Goal: Information Seeking & Learning: Learn about a topic

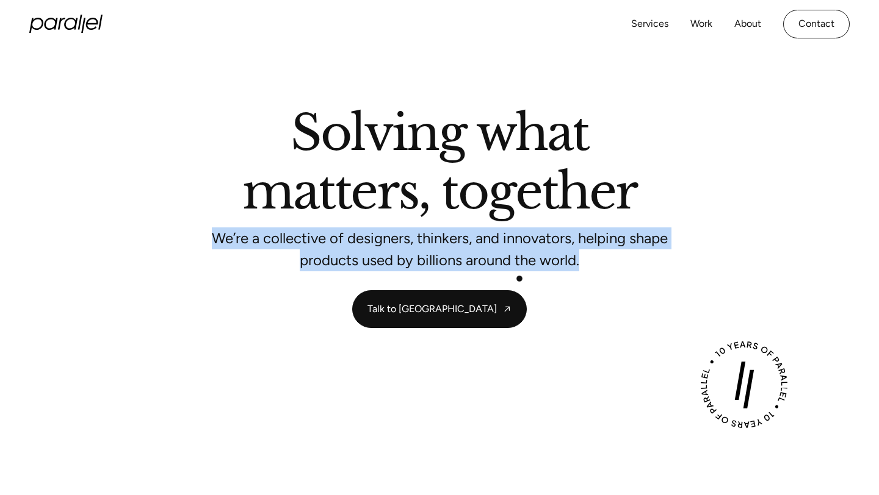
drag, startPoint x: 215, startPoint y: 239, endPoint x: 519, endPoint y: 279, distance: 306.4
click at [519, 279] on div "Solving what matters, together We’re a collective of designers, thinkers, and i…" at bounding box center [439, 218] width 830 height 219
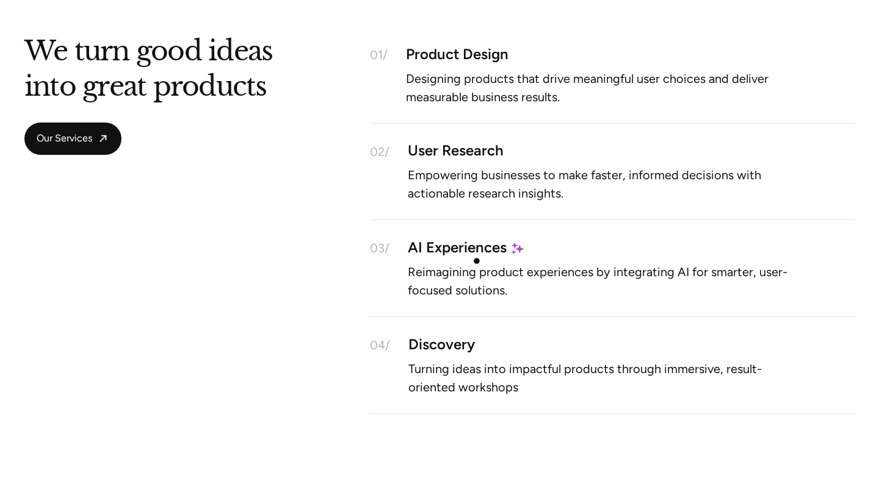
scroll to position [1114, 0]
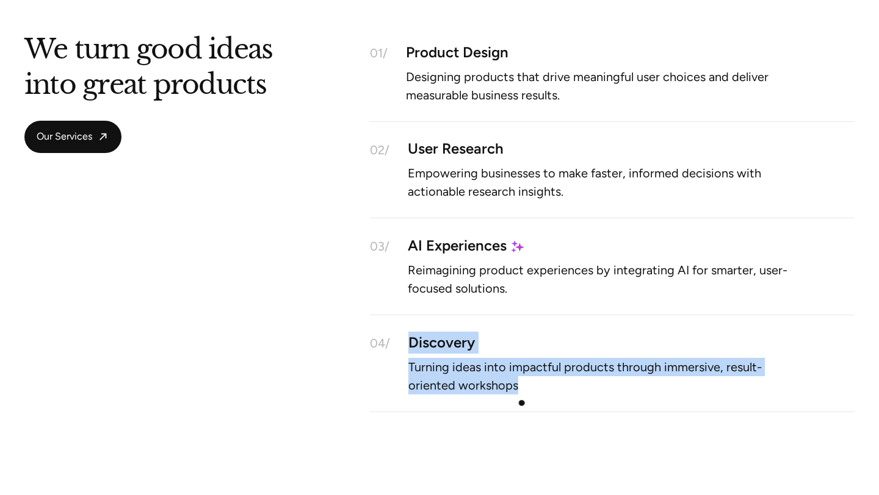
drag, startPoint x: 410, startPoint y: 344, endPoint x: 576, endPoint y: 396, distance: 173.9
click at [575, 396] on div "04/ Discovery Turning ideas into impactful products through immersive, result-o…" at bounding box center [612, 363] width 484 height 97
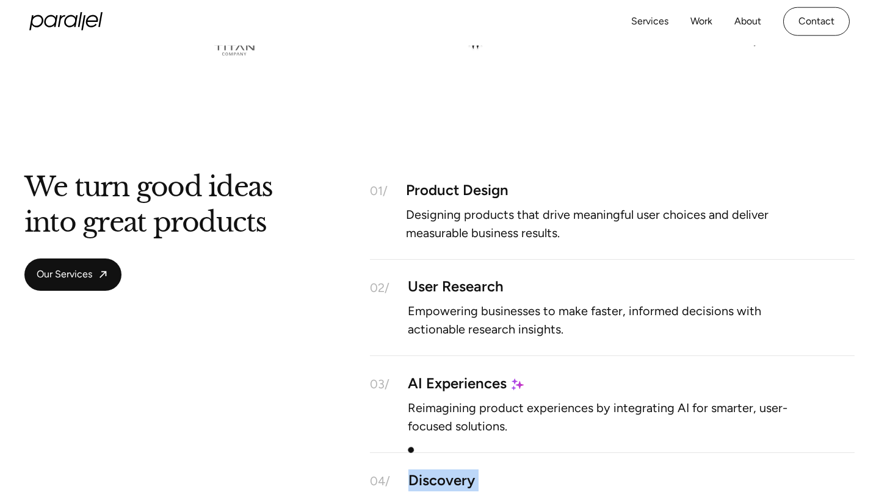
scroll to position [802, 0]
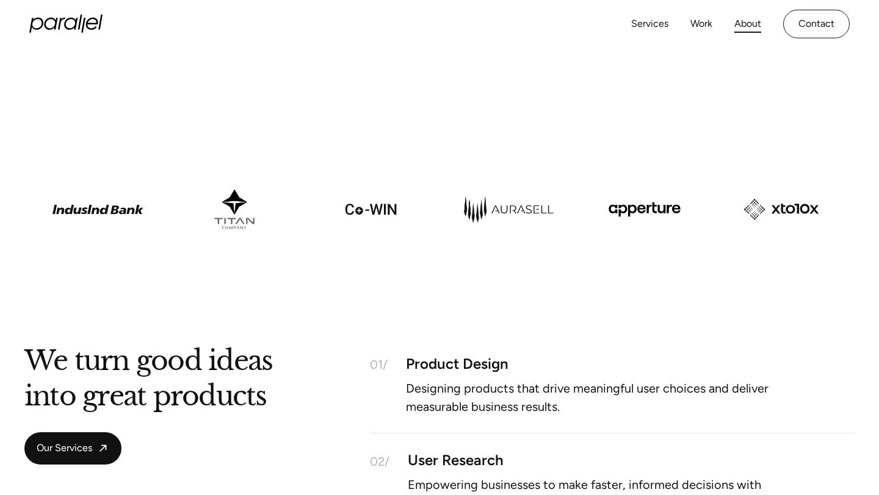
click at [750, 23] on link "About" at bounding box center [747, 24] width 27 height 18
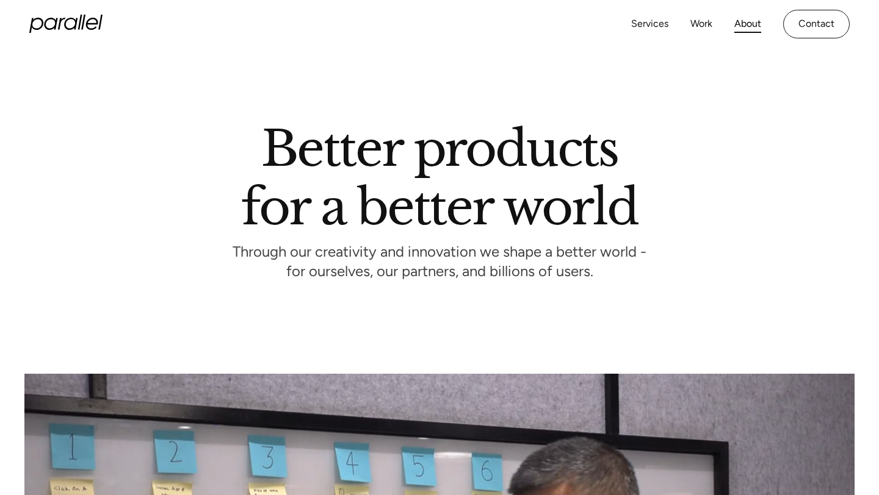
click at [63, 21] on icon "home" at bounding box center [65, 24] width 73 height 18
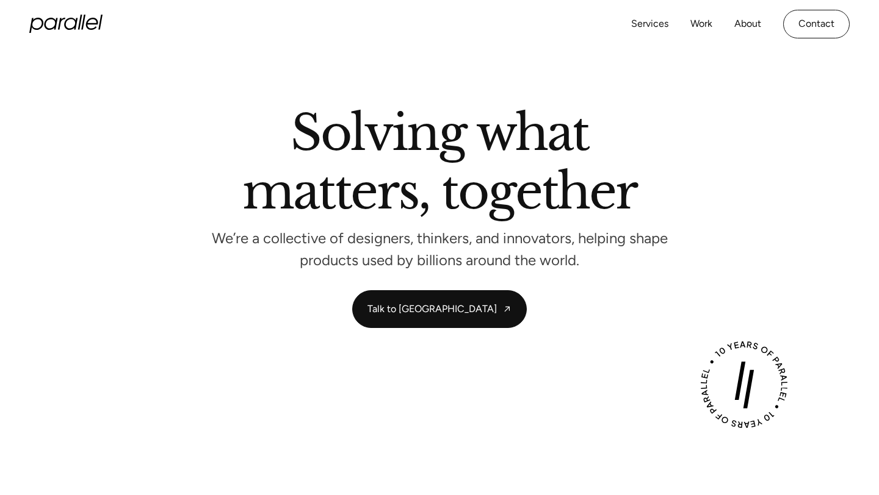
click at [62, 22] on icon "home" at bounding box center [65, 24] width 73 height 18
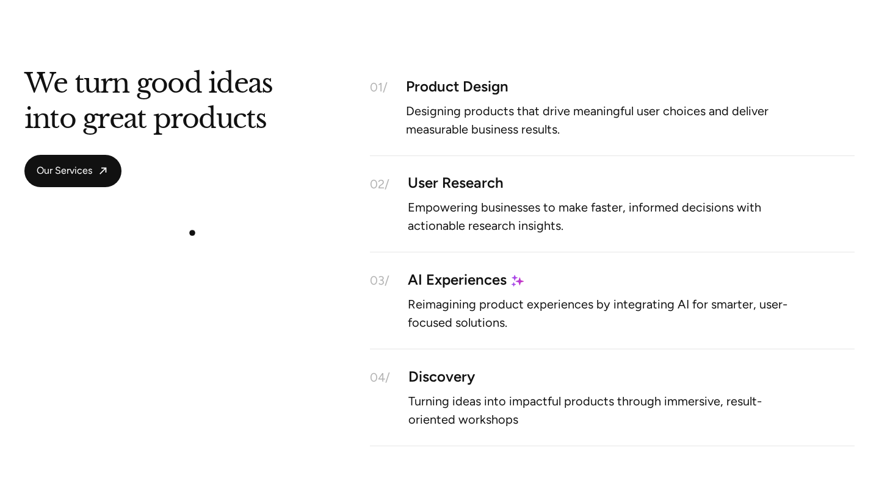
scroll to position [1082, 0]
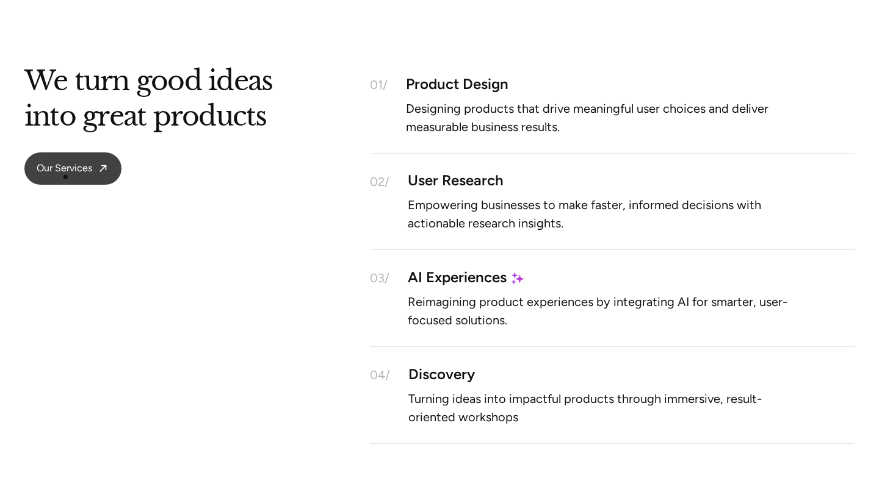
click at [64, 175] on link "Our Services" at bounding box center [72, 169] width 97 height 32
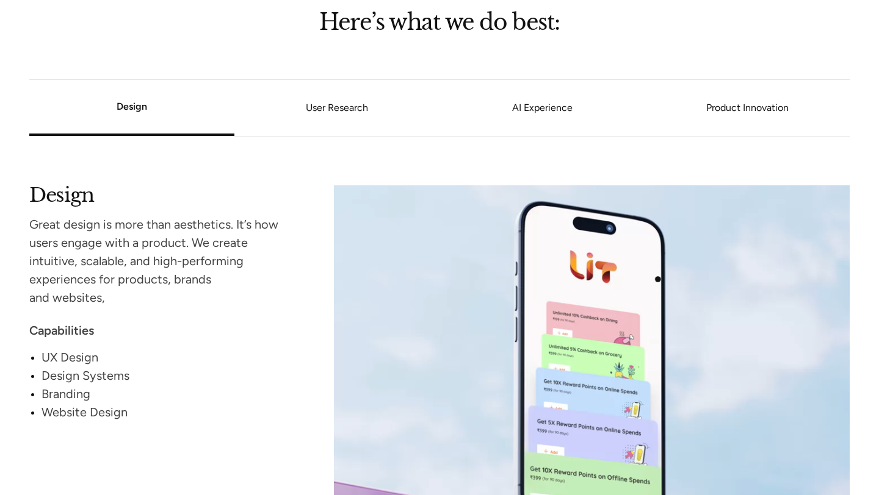
scroll to position [1073, 0]
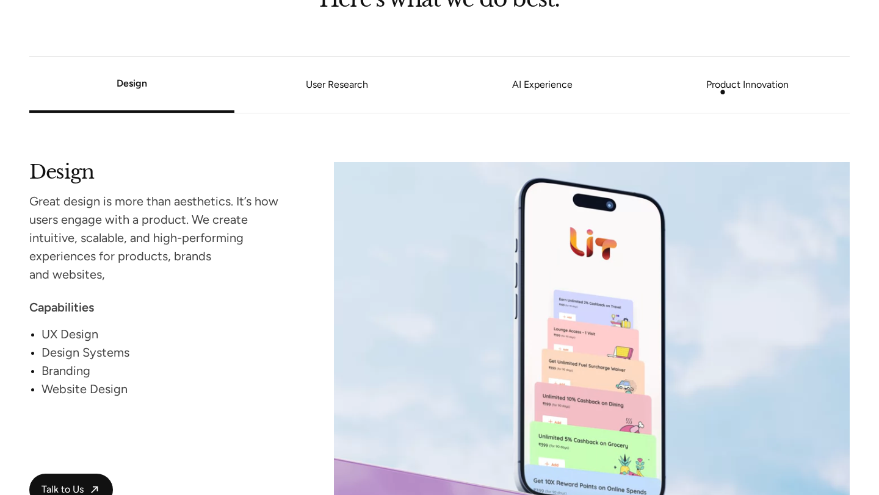
click at [726, 88] on link "Product Innovation" at bounding box center [746, 84] width 205 height 7
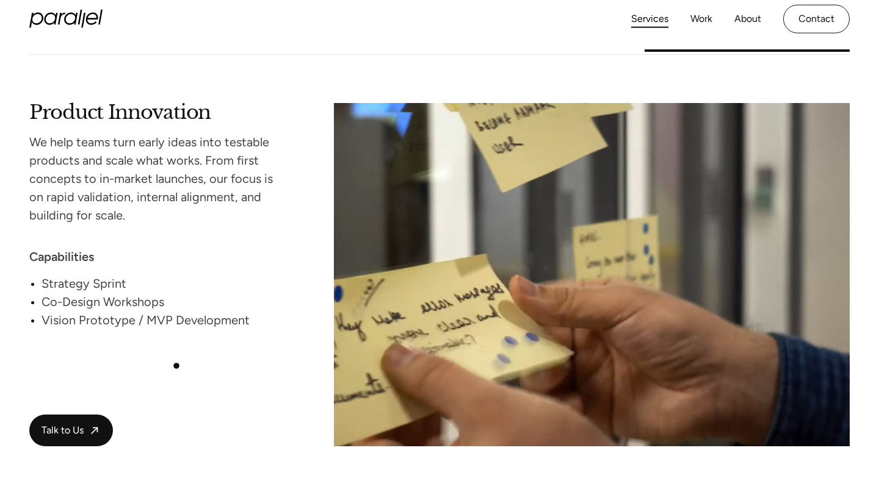
scroll to position [2454, 0]
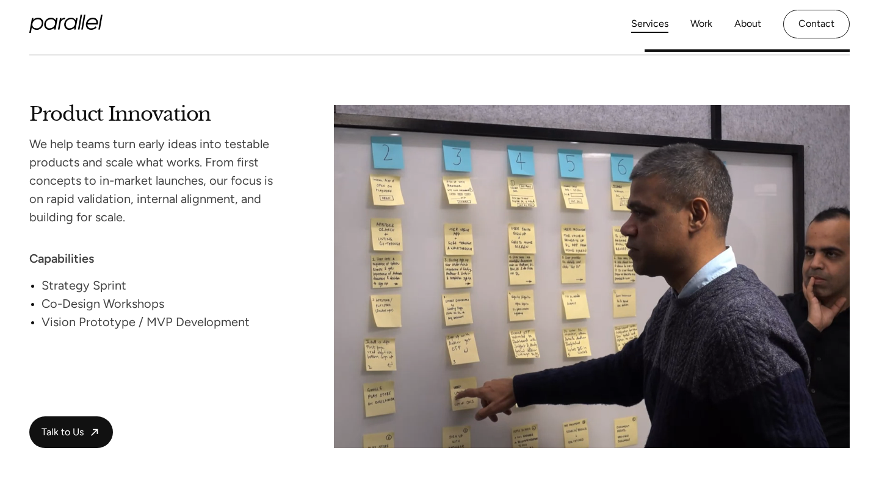
click at [43, 32] on icon "home" at bounding box center [65, 24] width 73 height 18
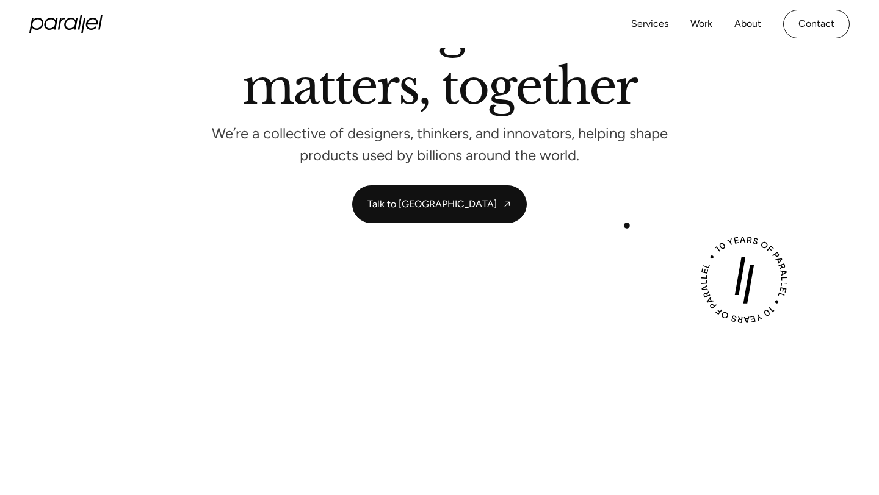
scroll to position [107, 0]
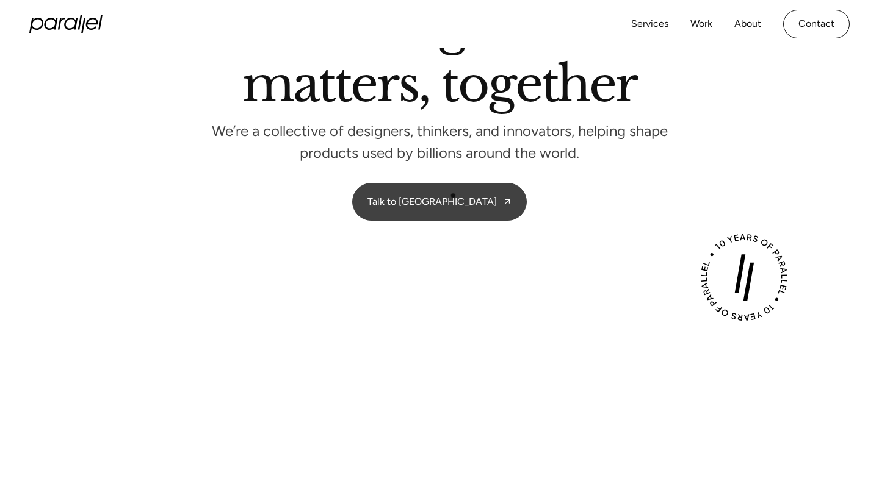
click at [451, 193] on link "Talk to us" at bounding box center [439, 202] width 173 height 37
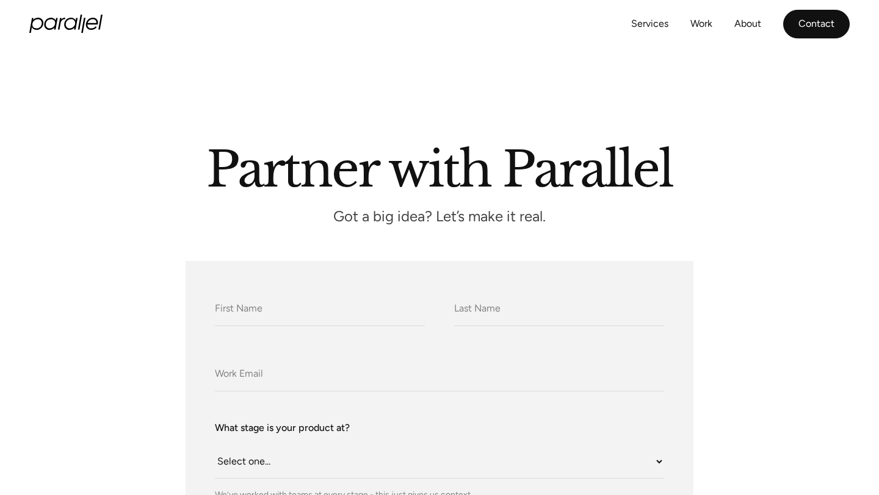
click at [809, 27] on link "Contact" at bounding box center [816, 24] width 67 height 29
click at [633, 29] on link "Services" at bounding box center [649, 24] width 37 height 18
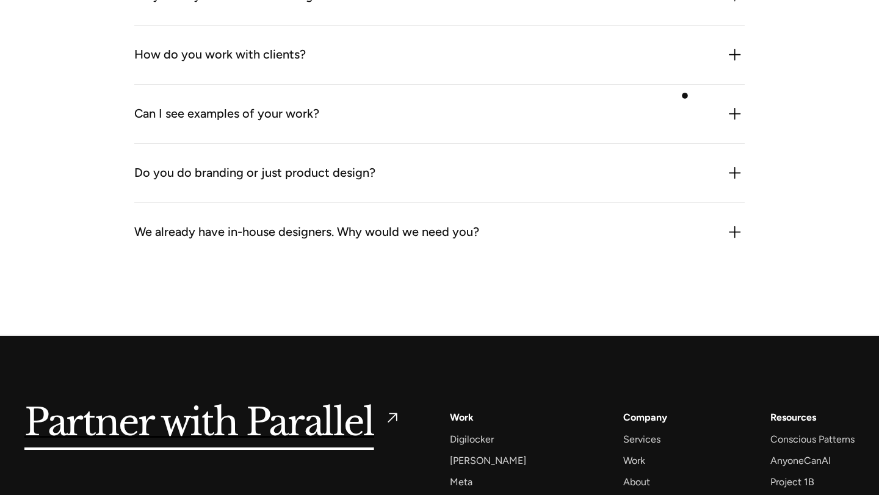
scroll to position [3622, 0]
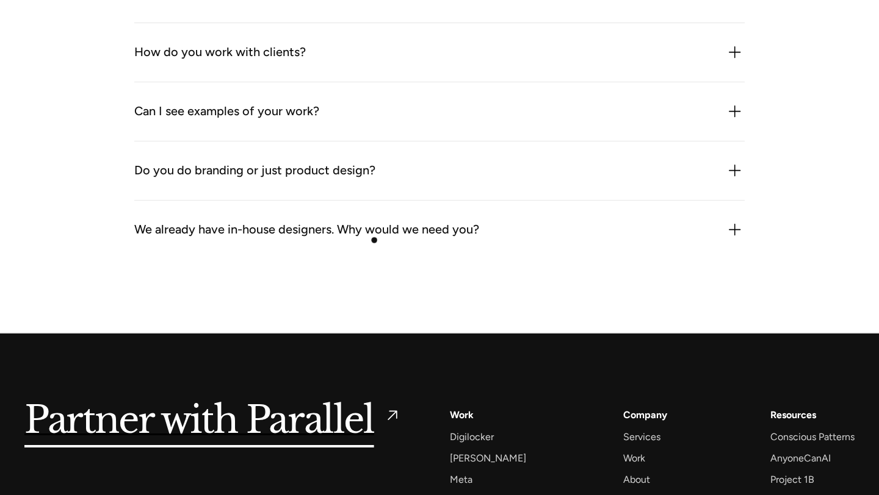
click at [374, 240] on div "We already have in-house designers. Why would we need you?" at bounding box center [306, 230] width 345 height 20
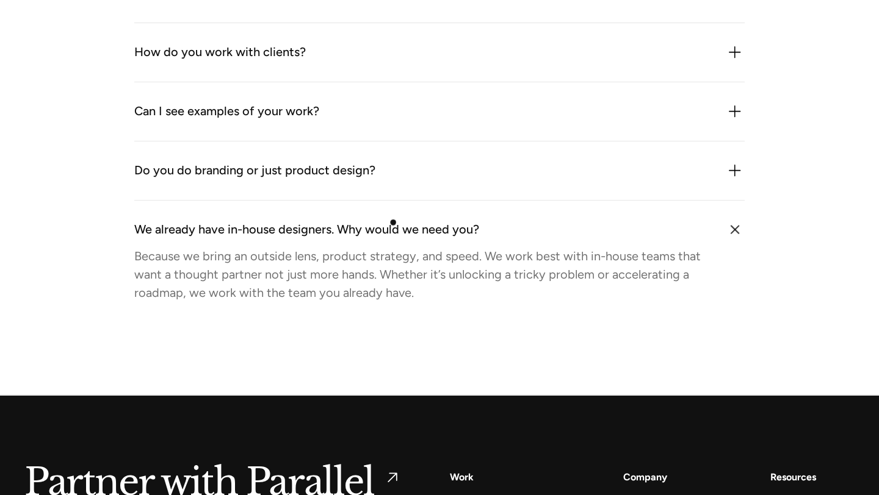
click at [393, 223] on div "We already have in-house designers. Why would we need you?" at bounding box center [306, 230] width 345 height 20
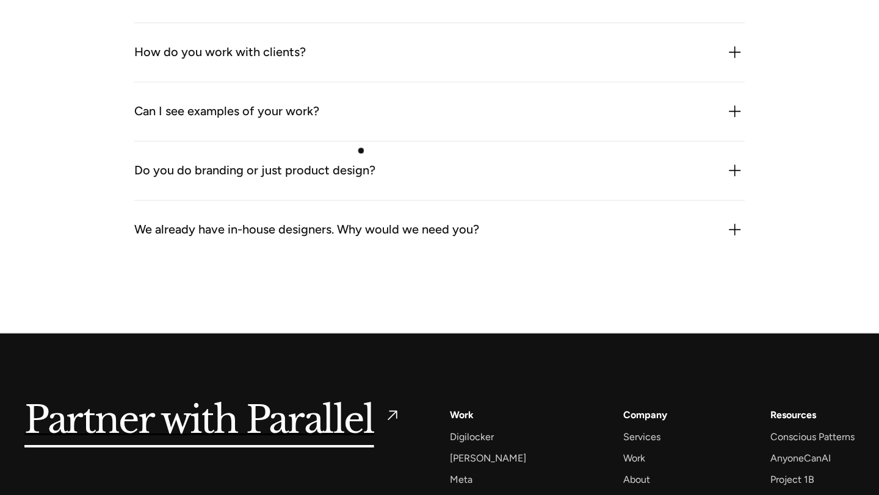
click at [360, 148] on div "Do you do branding or just product design? We do both especially when brand and…" at bounding box center [439, 171] width 610 height 59
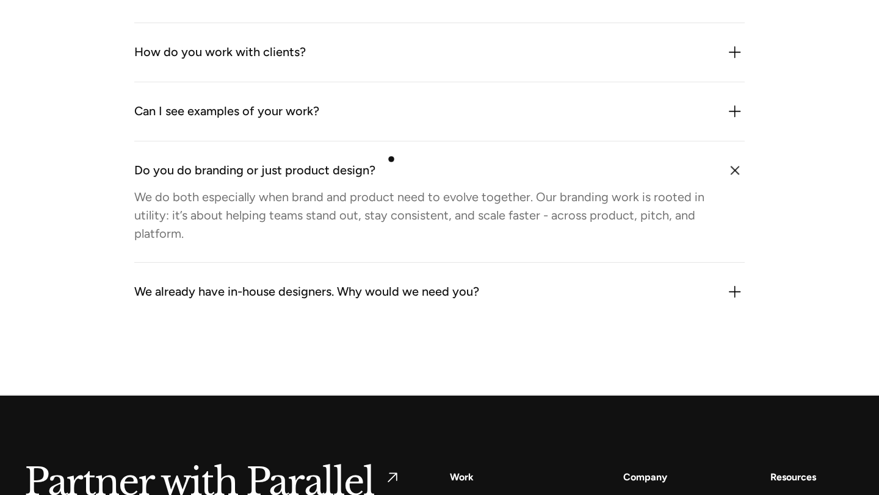
click at [391, 159] on div "Do you do branding or just product design? We do both especially when brand and…" at bounding box center [439, 202] width 610 height 121
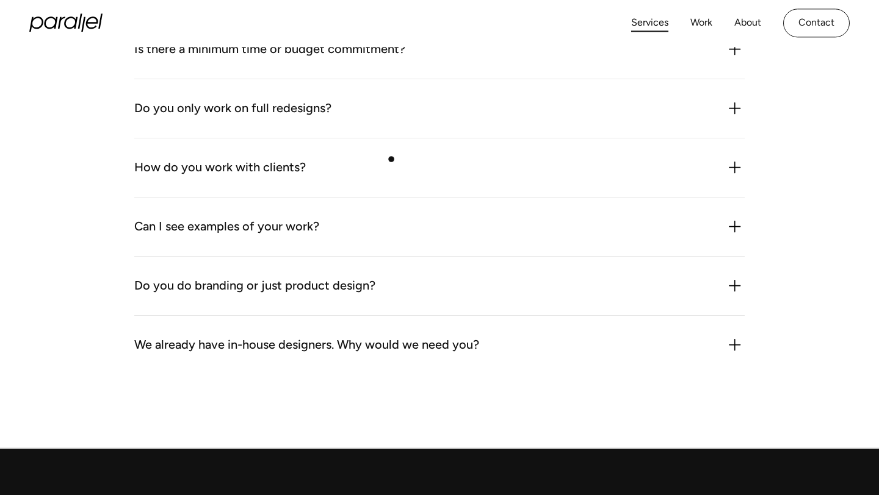
scroll to position [3483, 0]
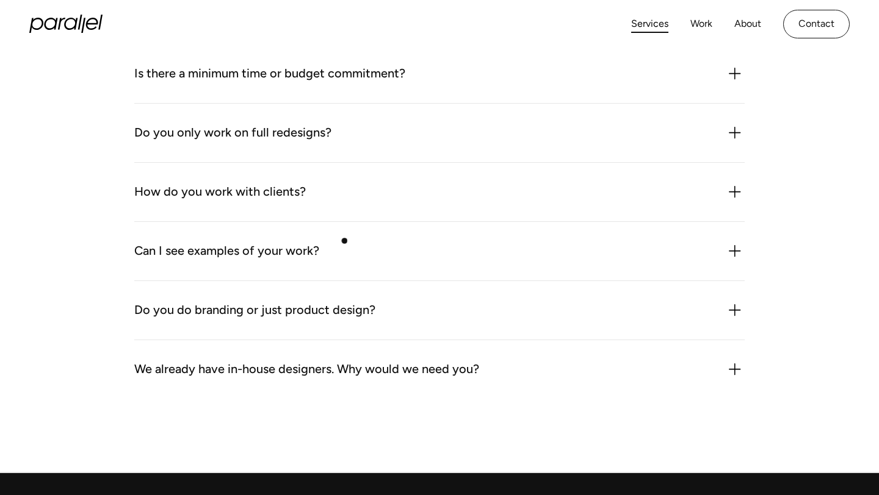
click at [344, 242] on div "Can I see examples of your work? We’re happy to share relevant case studies onc…" at bounding box center [439, 251] width 610 height 59
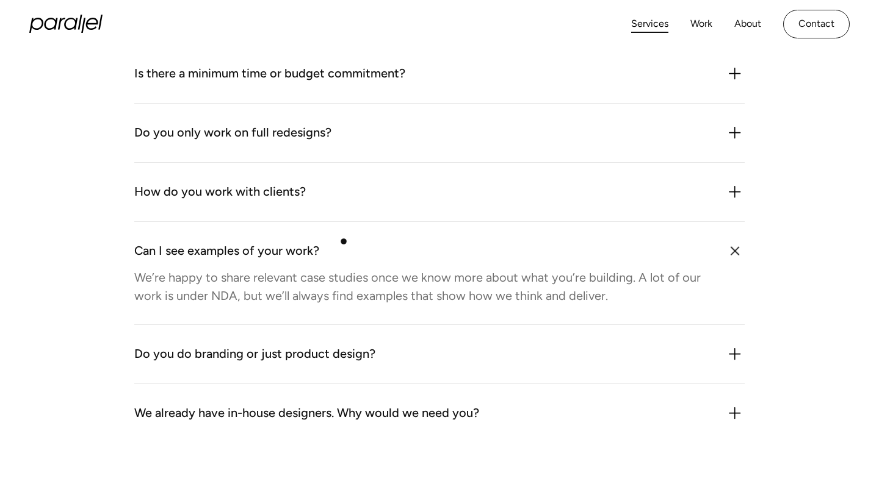
click at [344, 242] on div "Can I see examples of your work? We’re happy to share relevant case studies onc…" at bounding box center [439, 273] width 610 height 103
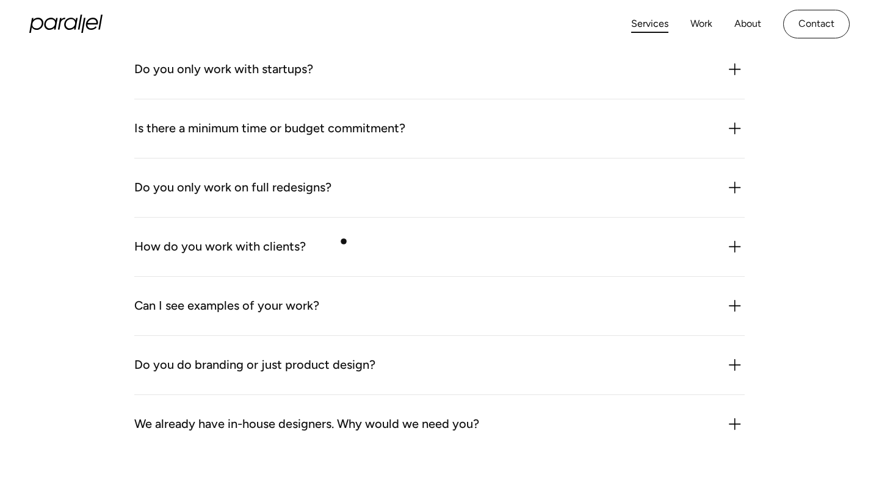
scroll to position [3416, 0]
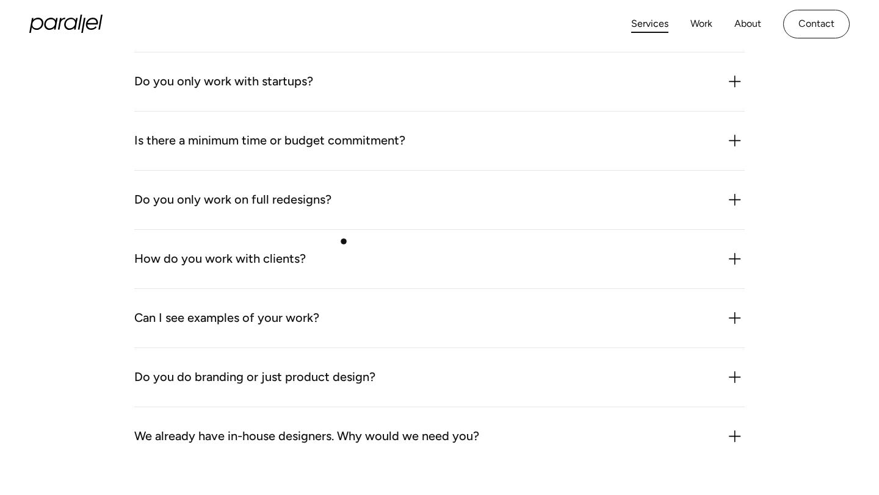
click at [344, 242] on div "How do you work with clients? We plug in like an extension of your team. That c…" at bounding box center [439, 259] width 610 height 59
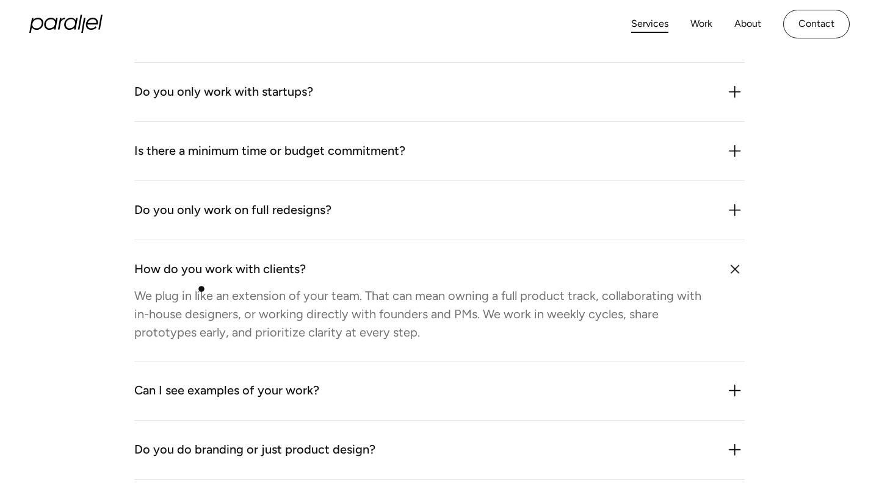
scroll to position [3393, 0]
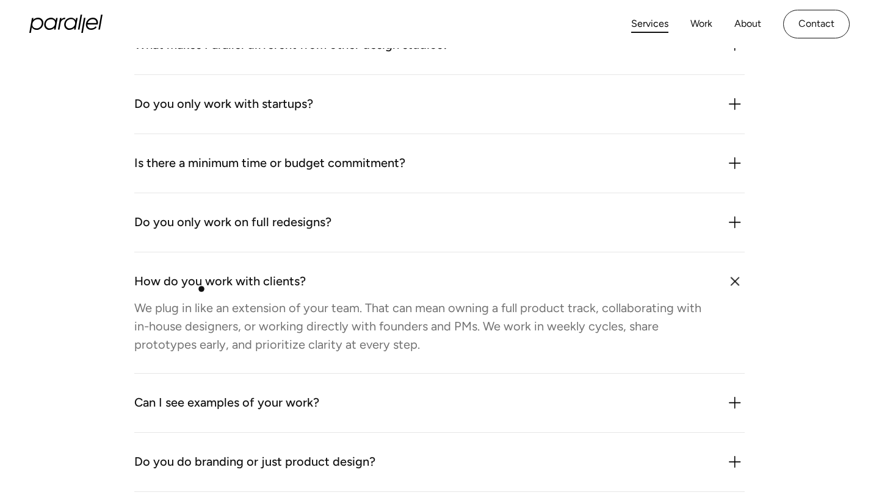
click at [200, 289] on div "How do you work with clients?" at bounding box center [219, 282] width 171 height 20
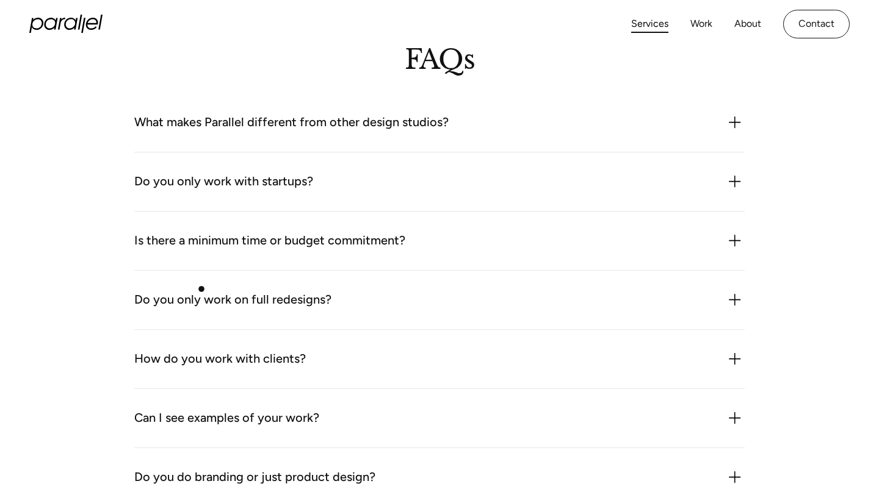
scroll to position [3315, 0]
click at [195, 289] on div "Do you only work on full redesigns? No. We often work on specific flows, featur…" at bounding box center [439, 301] width 610 height 59
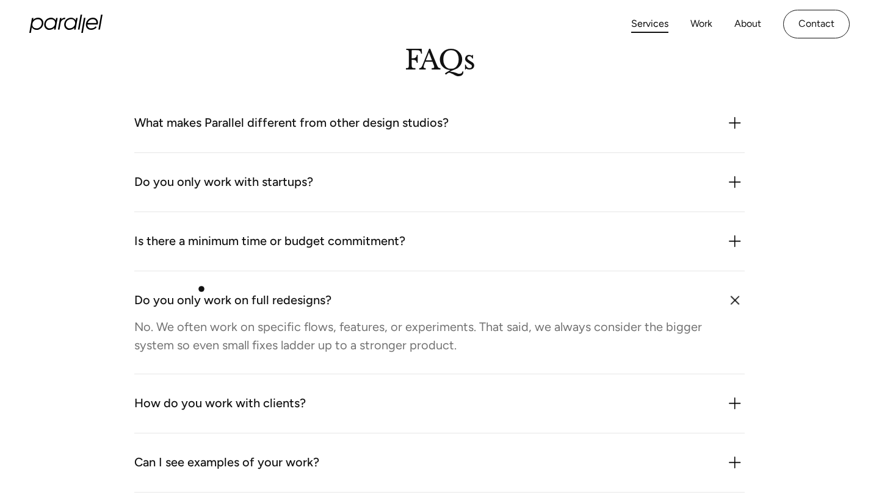
click at [195, 289] on div "Do you only work on full redesigns? No. We often work on specific flows, featur…" at bounding box center [439, 323] width 610 height 103
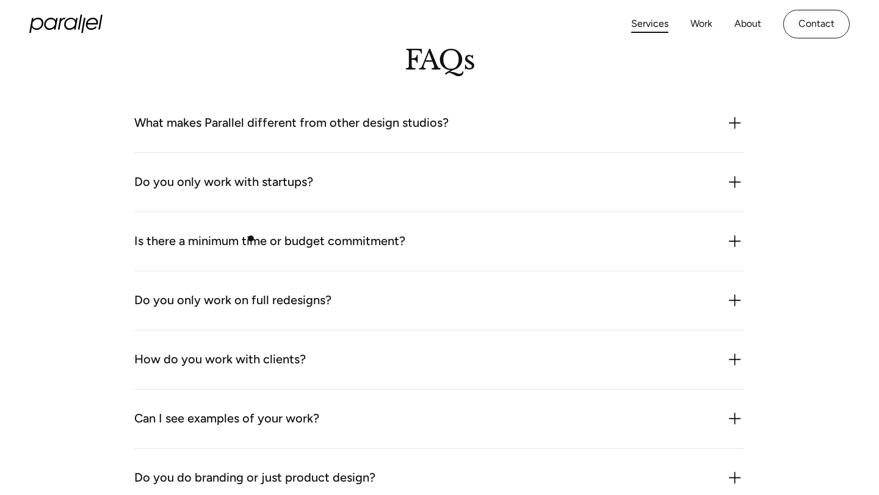
click at [251, 239] on div "Is there a minimum time or budget commitment?" at bounding box center [269, 242] width 271 height 20
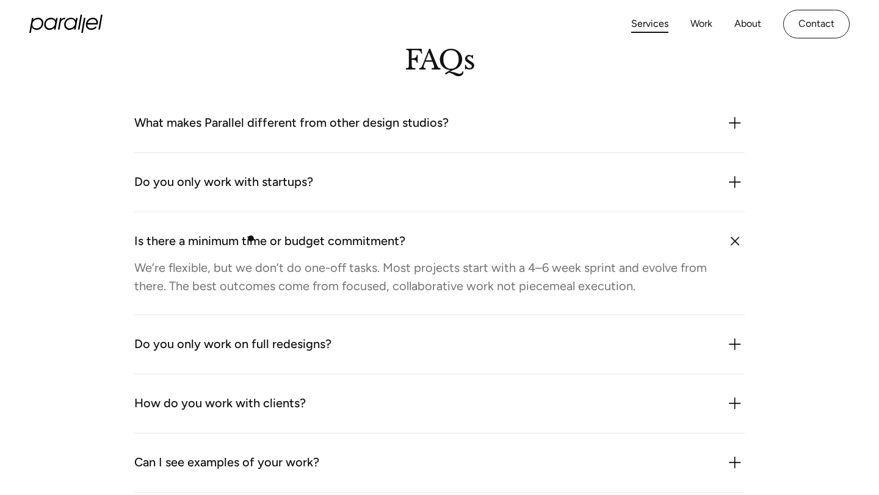
click at [251, 243] on div "Is there a minimum time or budget commitment?" at bounding box center [269, 242] width 271 height 20
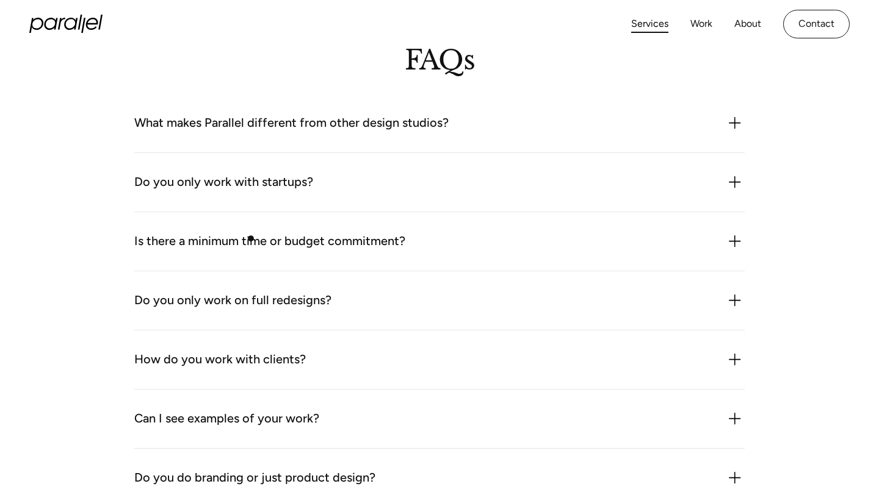
click at [251, 243] on div "Is there a minimum time or budget commitment?" at bounding box center [269, 242] width 271 height 20
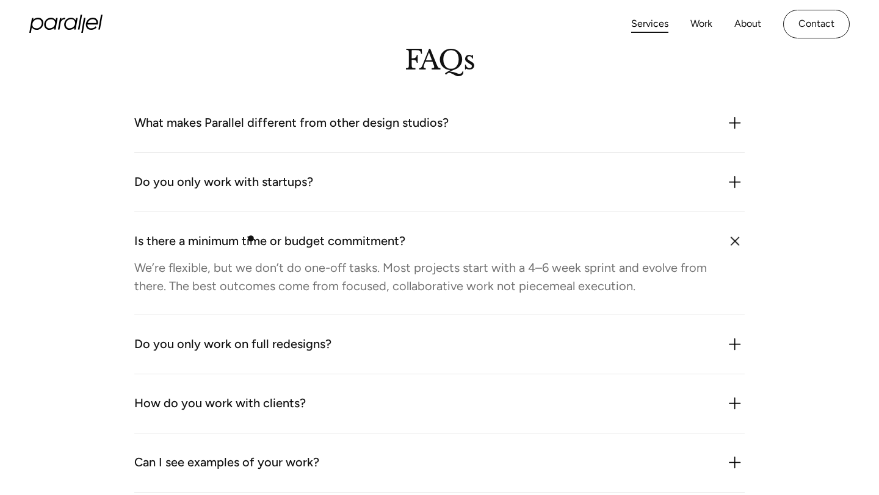
click at [251, 243] on div "Is there a minimum time or budget commitment?" at bounding box center [269, 242] width 271 height 20
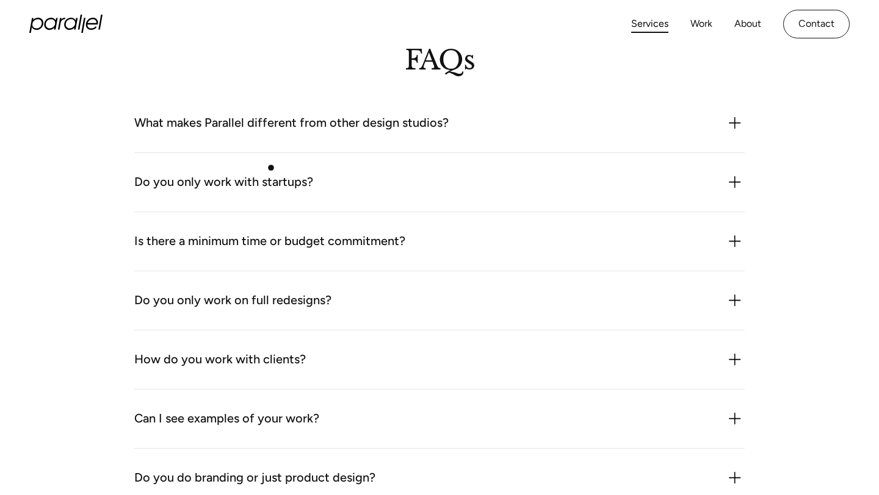
click at [272, 167] on div "Do you only work with startups? Not at all. While we often work with early-stag…" at bounding box center [439, 182] width 610 height 59
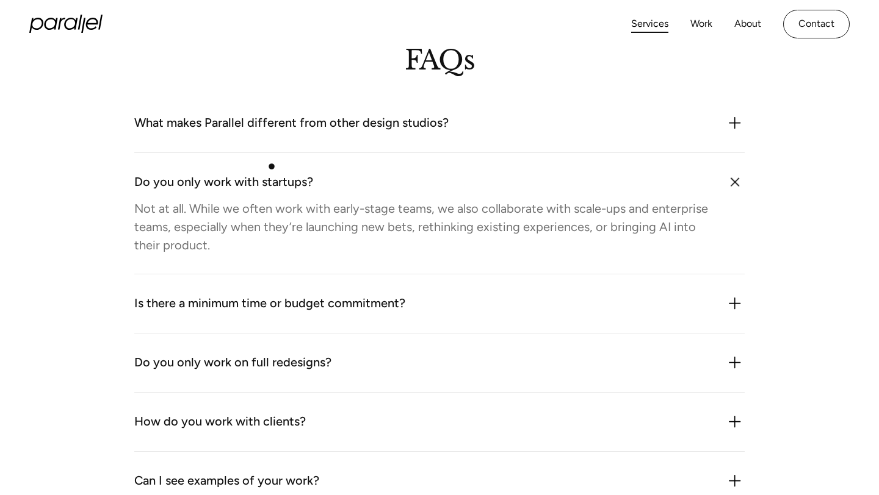
click at [272, 167] on div "Do you only work with startups? Not at all. While we often work with early-stag…" at bounding box center [439, 213] width 610 height 121
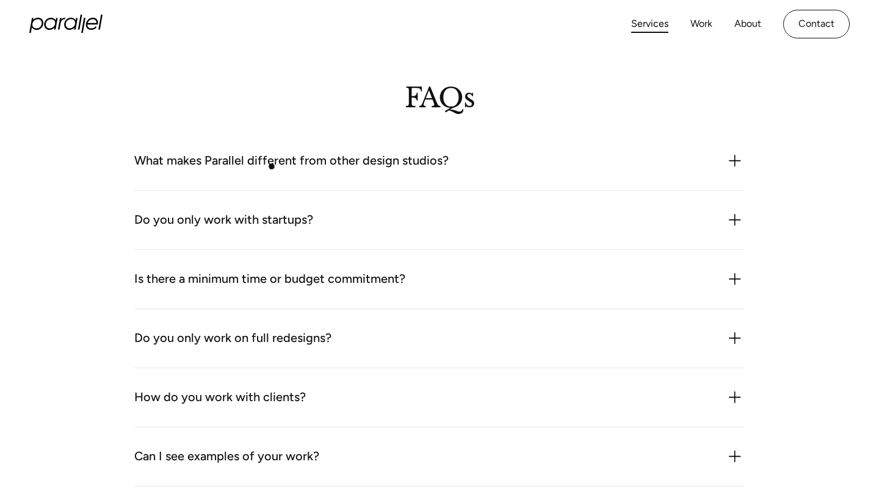
scroll to position [3274, 0]
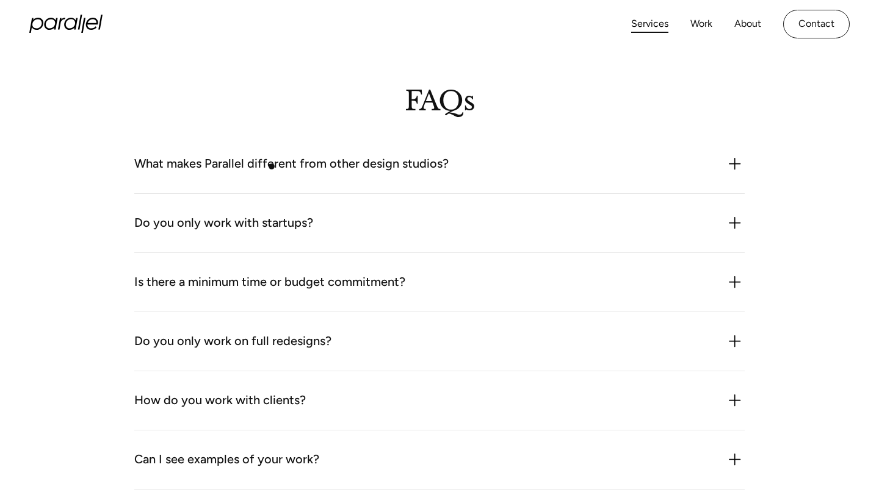
click at [272, 170] on div "What makes Parallel different from other design studios?" at bounding box center [291, 164] width 314 height 20
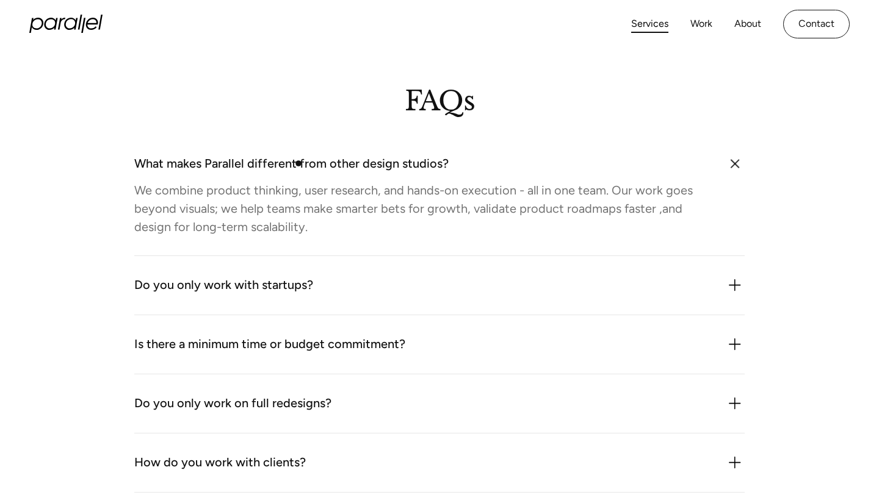
click at [298, 164] on div "What makes Parallel different from other design studios?" at bounding box center [291, 164] width 314 height 20
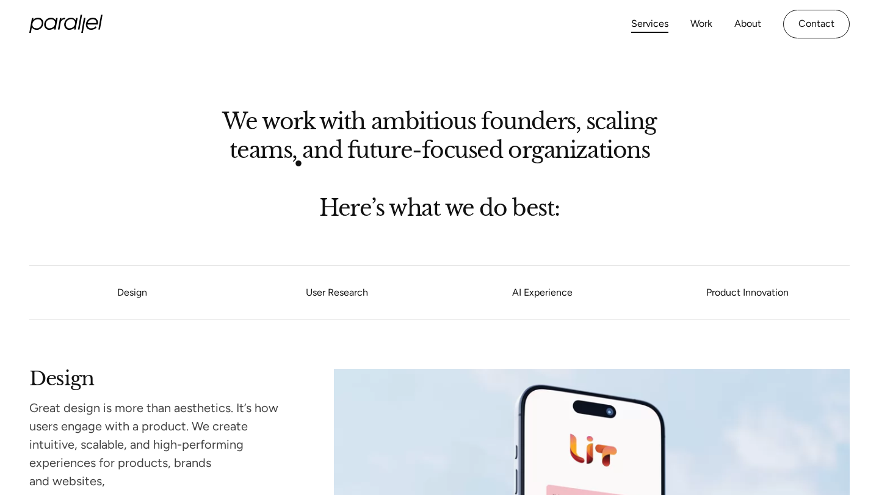
scroll to position [0, 0]
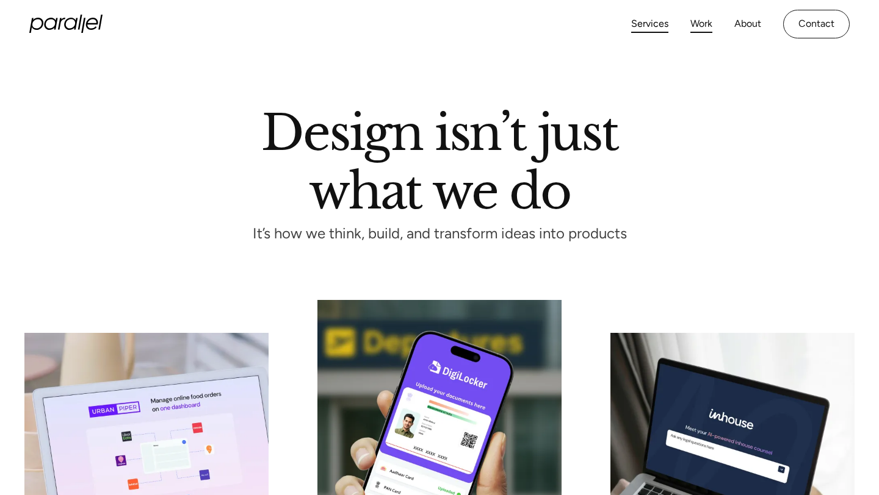
click at [702, 21] on link "Work" at bounding box center [701, 24] width 22 height 18
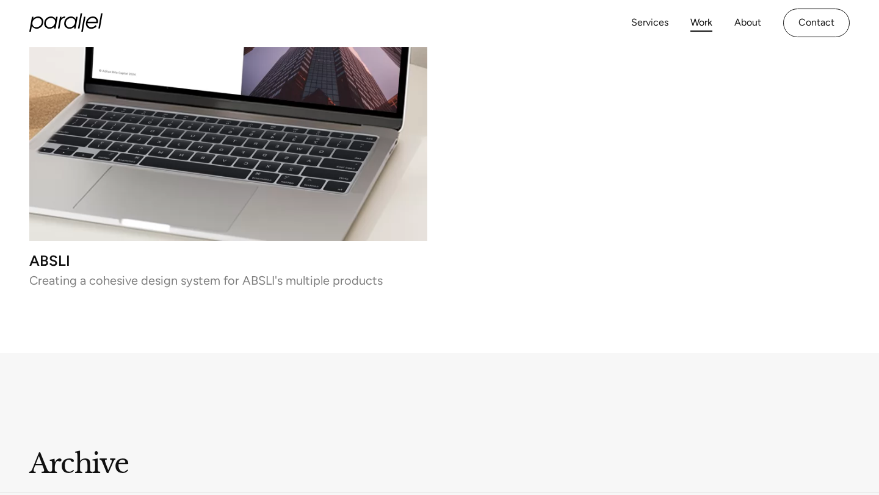
scroll to position [8360, 0]
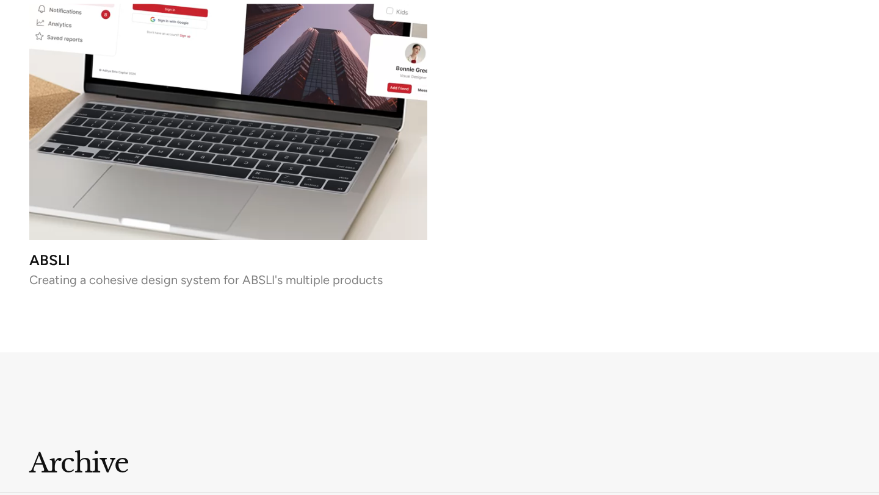
click at [258, 132] on video at bounding box center [228, 42] width 398 height 398
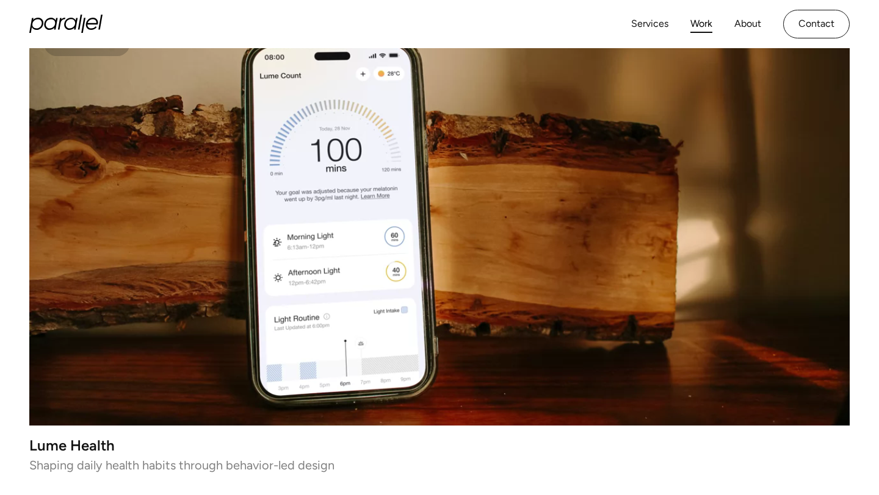
scroll to position [300, 0]
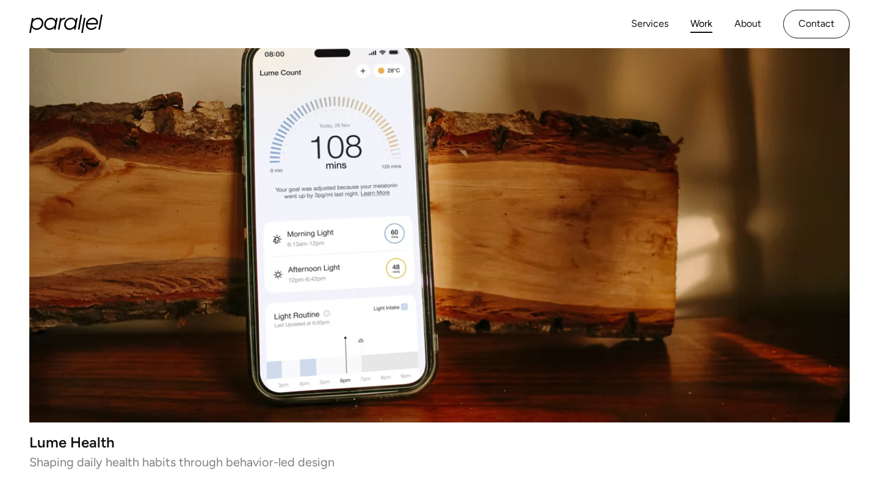
click at [448, 248] on video at bounding box center [439, 218] width 820 height 410
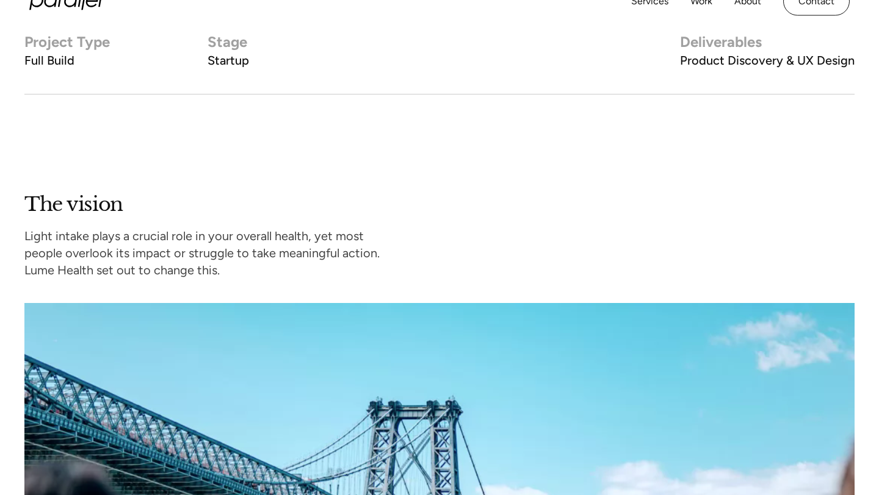
scroll to position [812, 0]
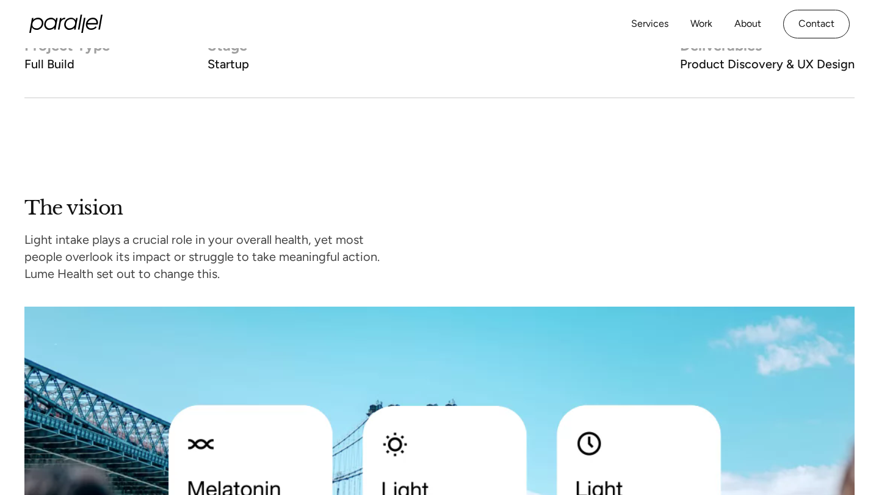
drag, startPoint x: 505, startPoint y: 224, endPoint x: 525, endPoint y: 126, distance: 100.3
click at [525, 126] on section "The vision Light intake plays a crucial role in your overall health, yet most p…" at bounding box center [439, 460] width 879 height 724
click at [459, 168] on section "The vision Light intake plays a crucial role in your overall health, yet most p…" at bounding box center [439, 460] width 879 height 724
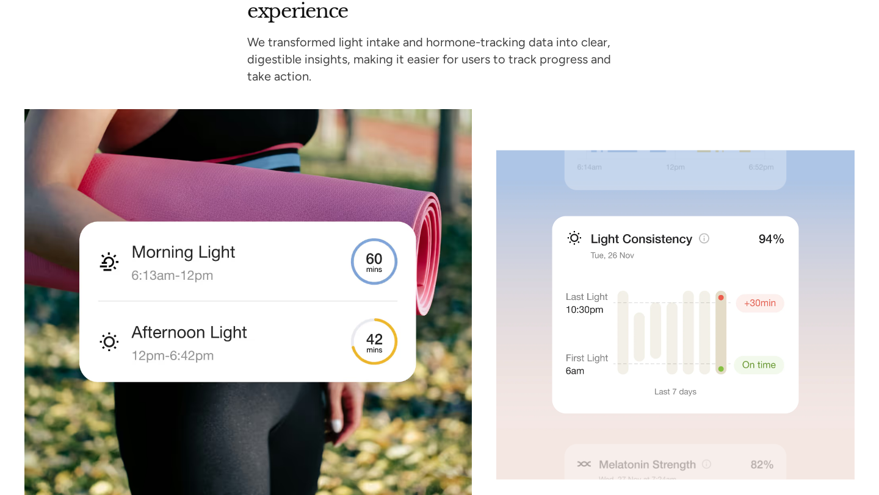
scroll to position [4399, 0]
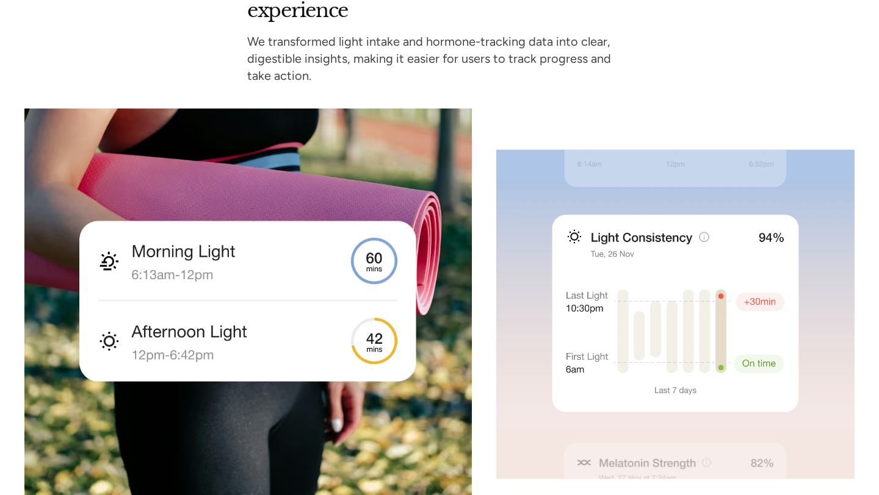
click at [860, 203] on div "Making science an engaging experience We transformed light intake and hormone-t…" at bounding box center [439, 411] width 879 height 877
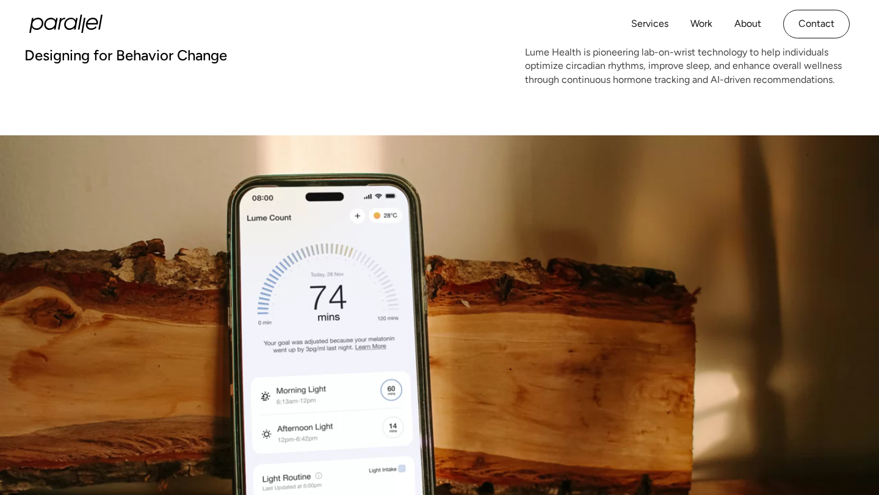
scroll to position [0, 0]
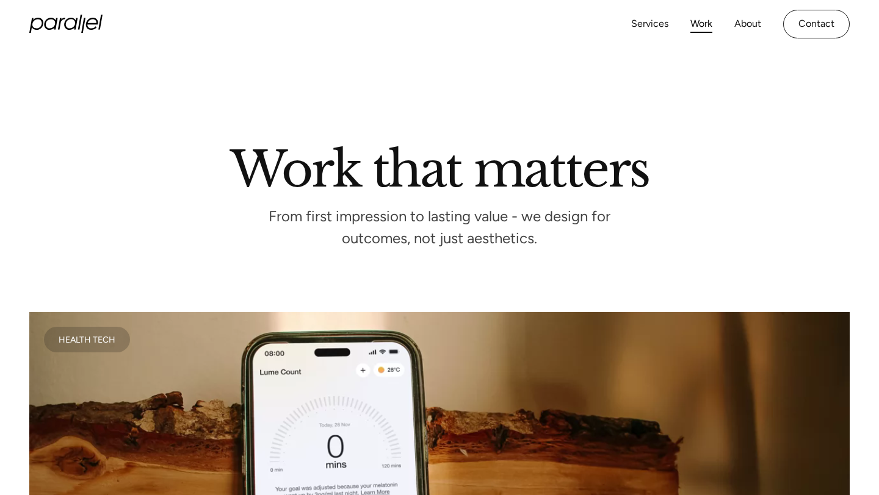
scroll to position [400, 0]
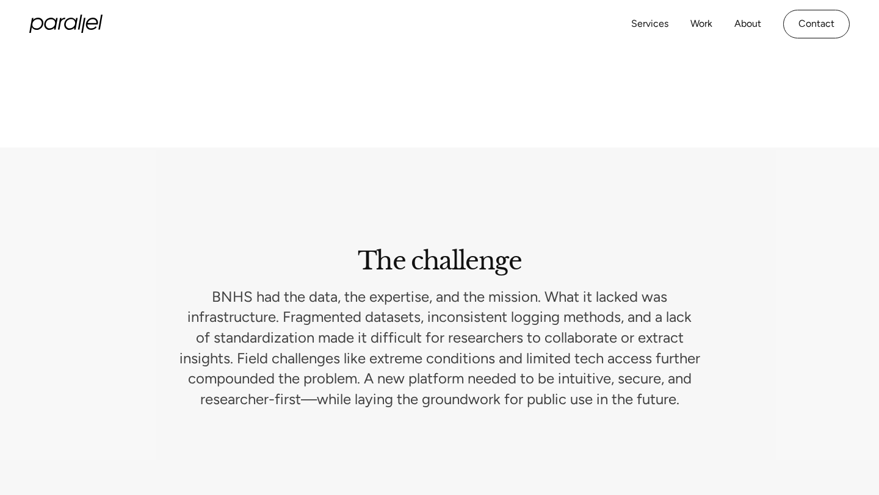
scroll to position [1065, 0]
